Goal: Find contact information: Find contact information

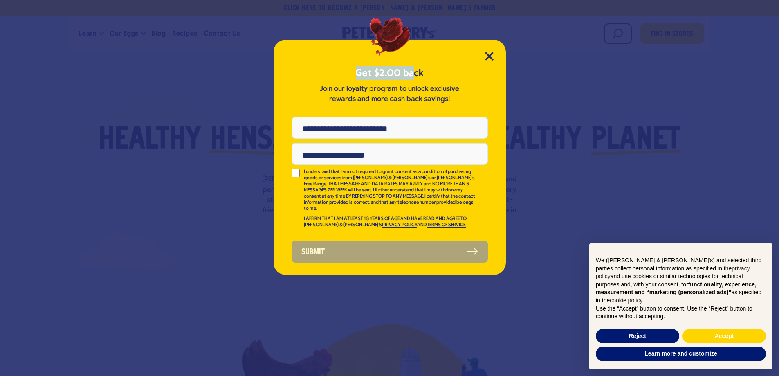
drag, startPoint x: 340, startPoint y: 30, endPoint x: 413, endPoint y: 30, distance: 72.4
click at [413, 30] on div "Get $2.00 back Join our loyalty program to unlock exclusive rewards and more ca…" at bounding box center [389, 188] width 779 height 376
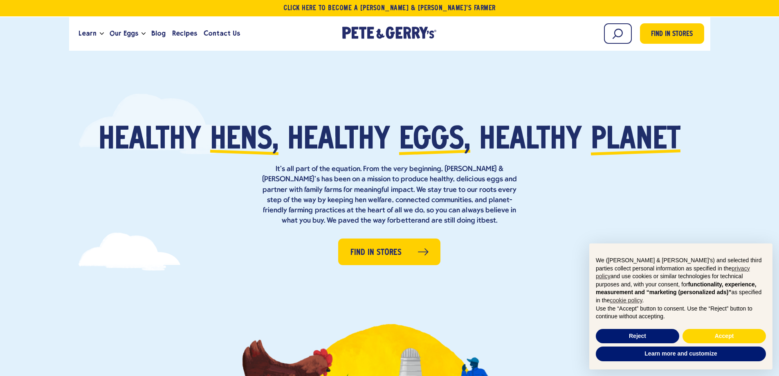
drag, startPoint x: 438, startPoint y: 33, endPoint x: 344, endPoint y: 32, distance: 94.5
click at [344, 32] on div "Pete & Gerry's Homepage Pete & Gerry's Homepage" at bounding box center [389, 33] width 123 height 22
drag, startPoint x: 341, startPoint y: 30, endPoint x: 433, endPoint y: 32, distance: 92.4
click at [433, 32] on div "Pete & Gerry's Homepage Pete & Gerry's Homepage" at bounding box center [389, 33] width 123 height 22
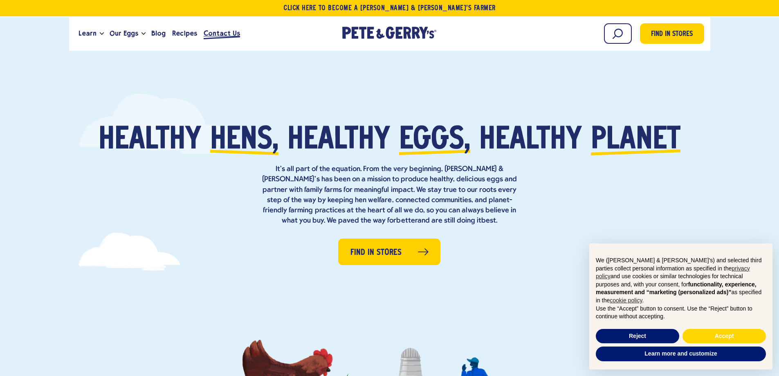
click at [226, 29] on span "Contact Us" at bounding box center [222, 33] width 36 height 10
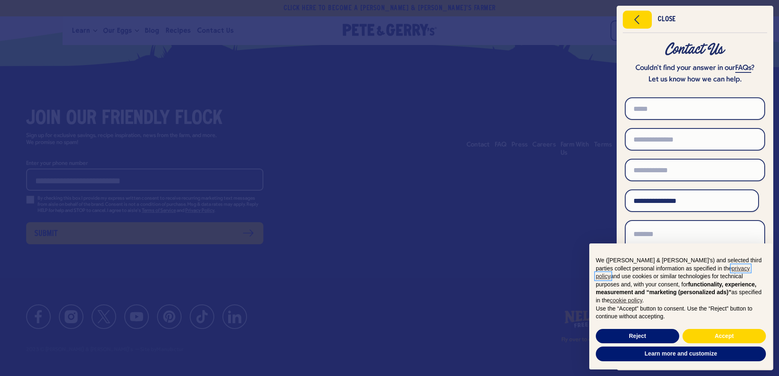
scroll to position [3785, 0]
click at [391, 268] on div at bounding box center [389, 188] width 779 height 376
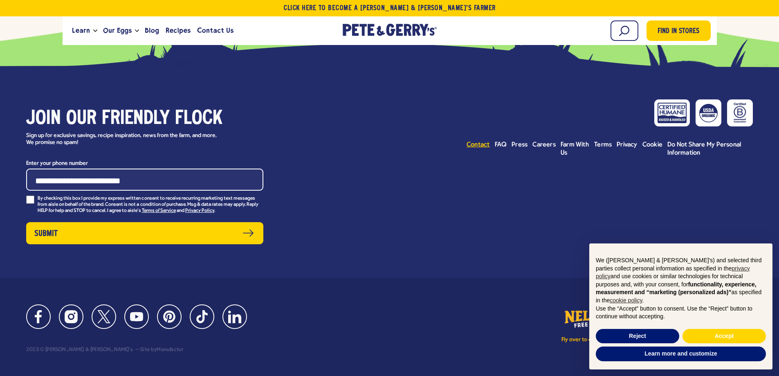
click at [476, 148] on span "Contact" at bounding box center [478, 144] width 23 height 7
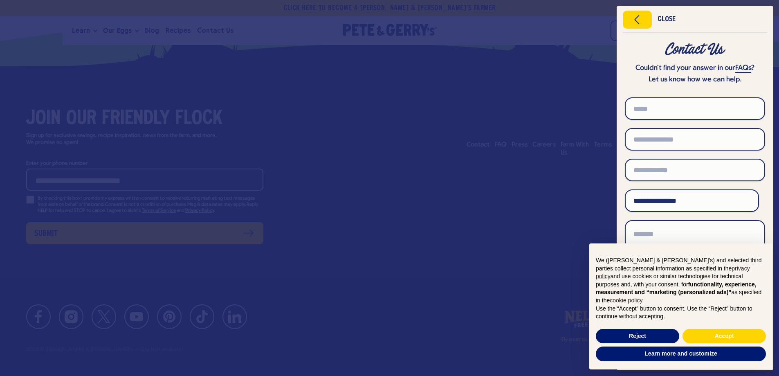
scroll to position [49, 0]
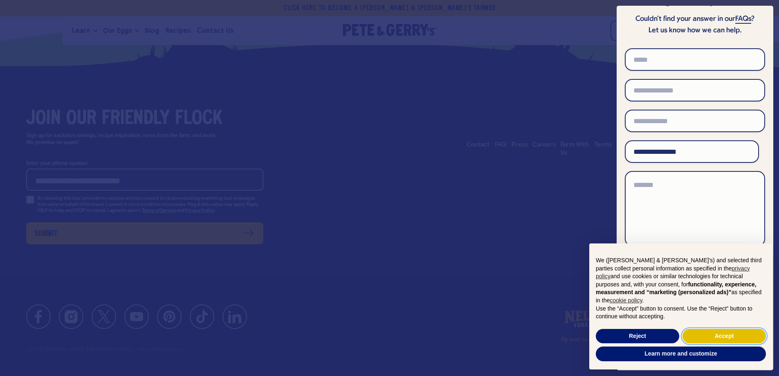
click at [724, 331] on button "Accept" at bounding box center [723, 336] width 83 height 15
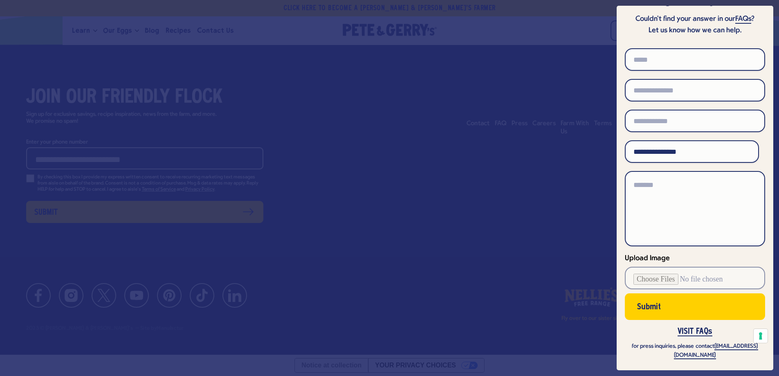
scroll to position [3806, 0]
click at [471, 222] on div at bounding box center [389, 188] width 779 height 376
